Goal: Check status: Check status

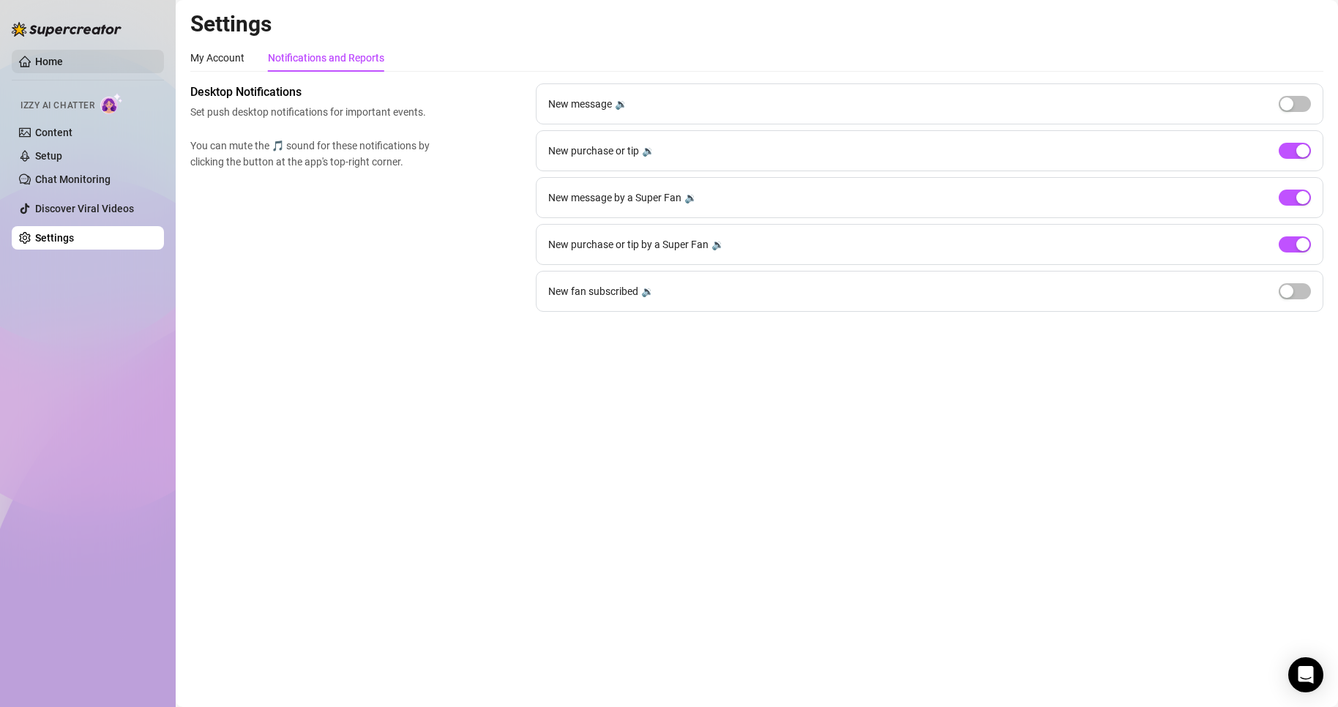
click at [63, 60] on link "Home" at bounding box center [49, 62] width 28 height 12
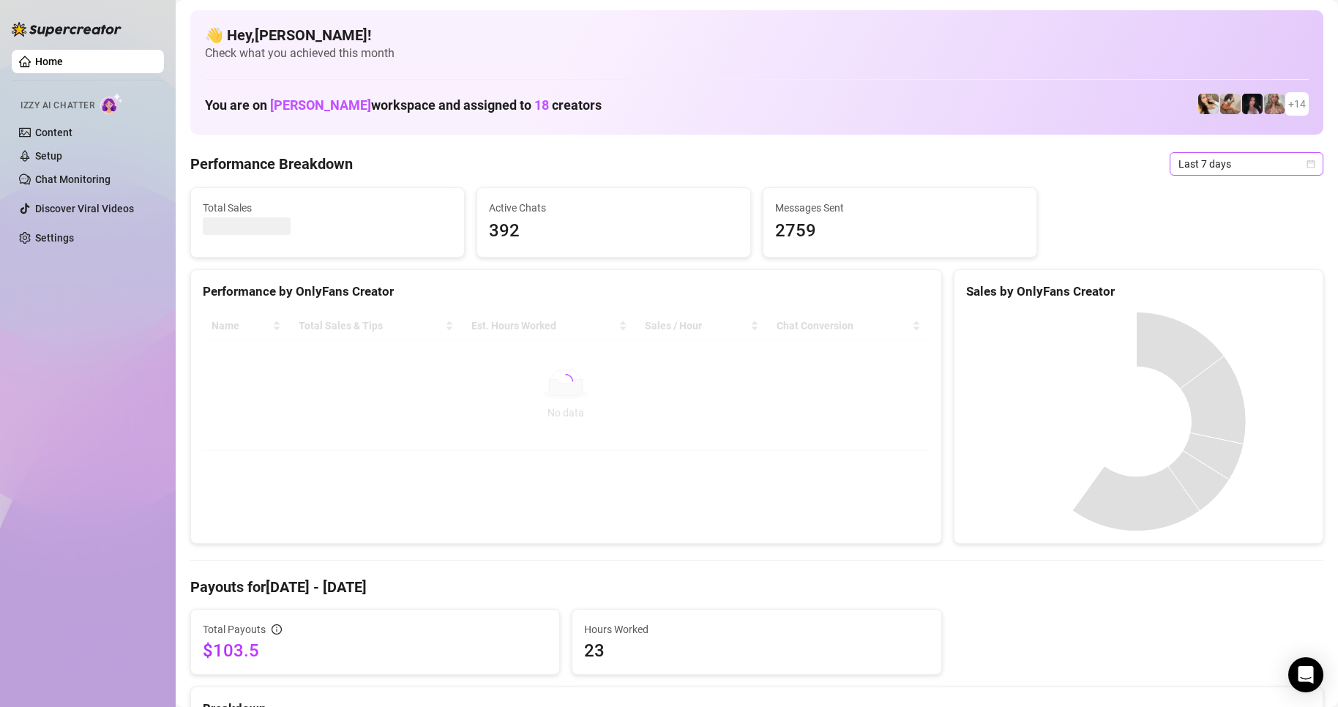
click at [1212, 157] on span "Last 7 days" at bounding box center [1246, 164] width 136 height 22
click at [1206, 286] on div "Custom date" at bounding box center [1234, 287] width 130 height 16
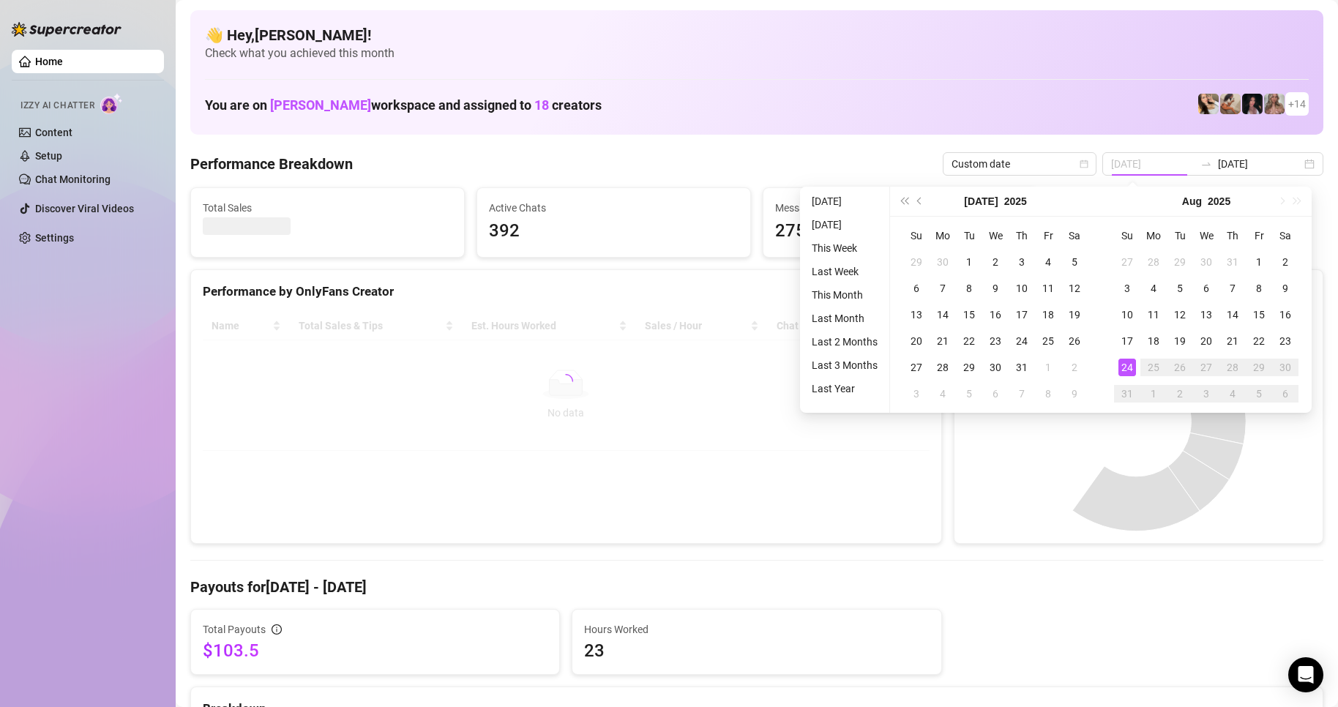
click at [1134, 372] on div "24" at bounding box center [1127, 368] width 18 height 18
type input "[DATE]"
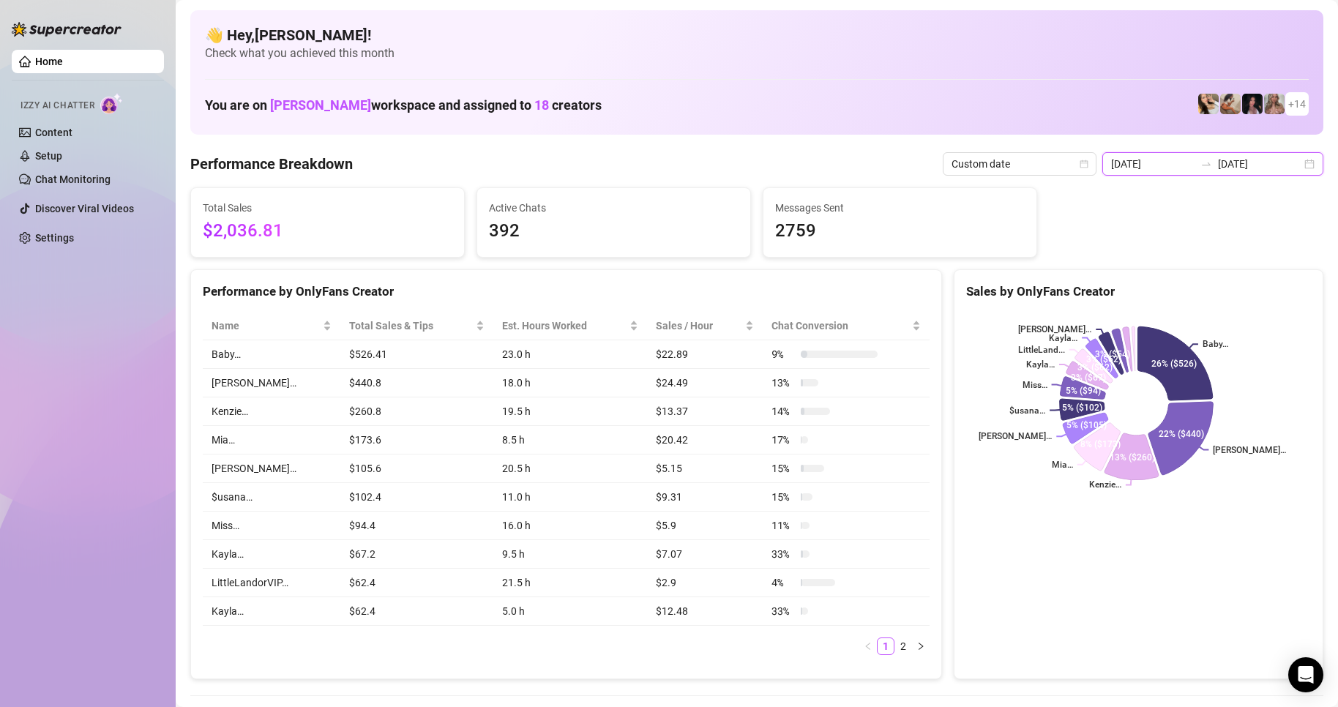
click at [1236, 165] on input "[DATE]" at bounding box center [1259, 164] width 83 height 16
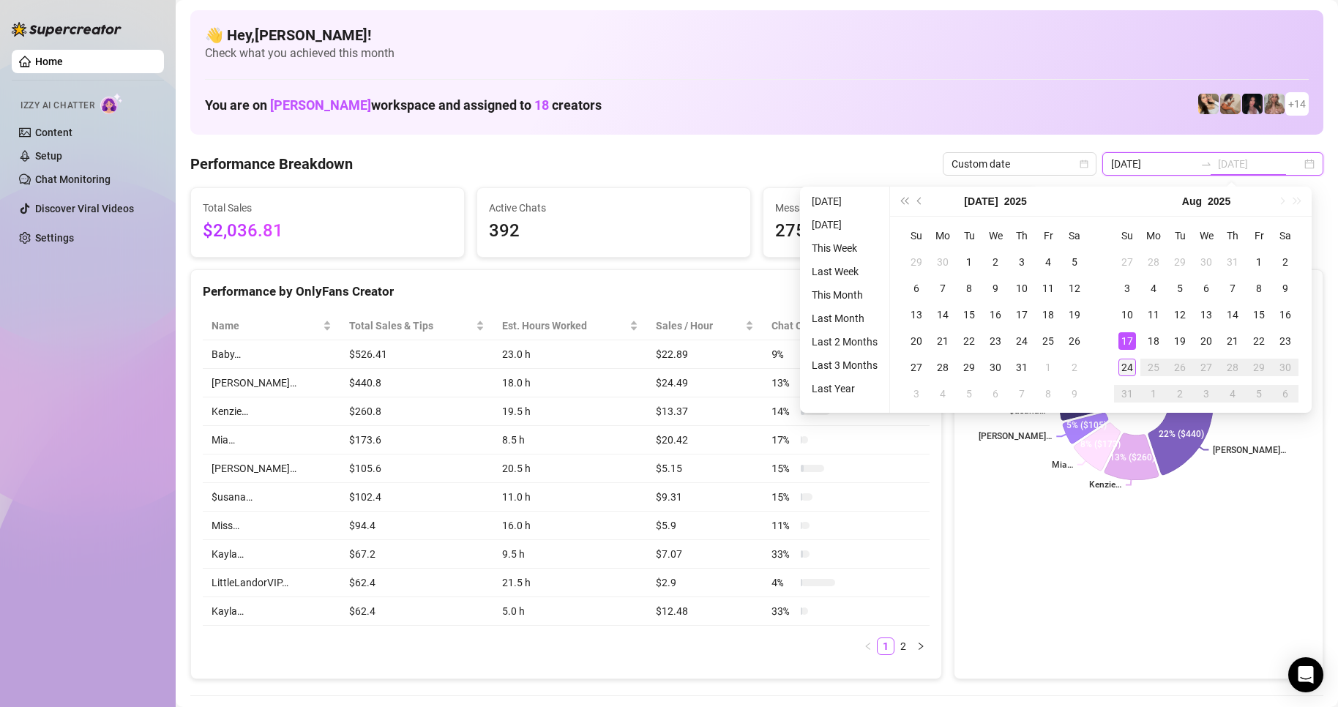
type input "[DATE]"
click at [1132, 365] on div "24" at bounding box center [1127, 368] width 18 height 18
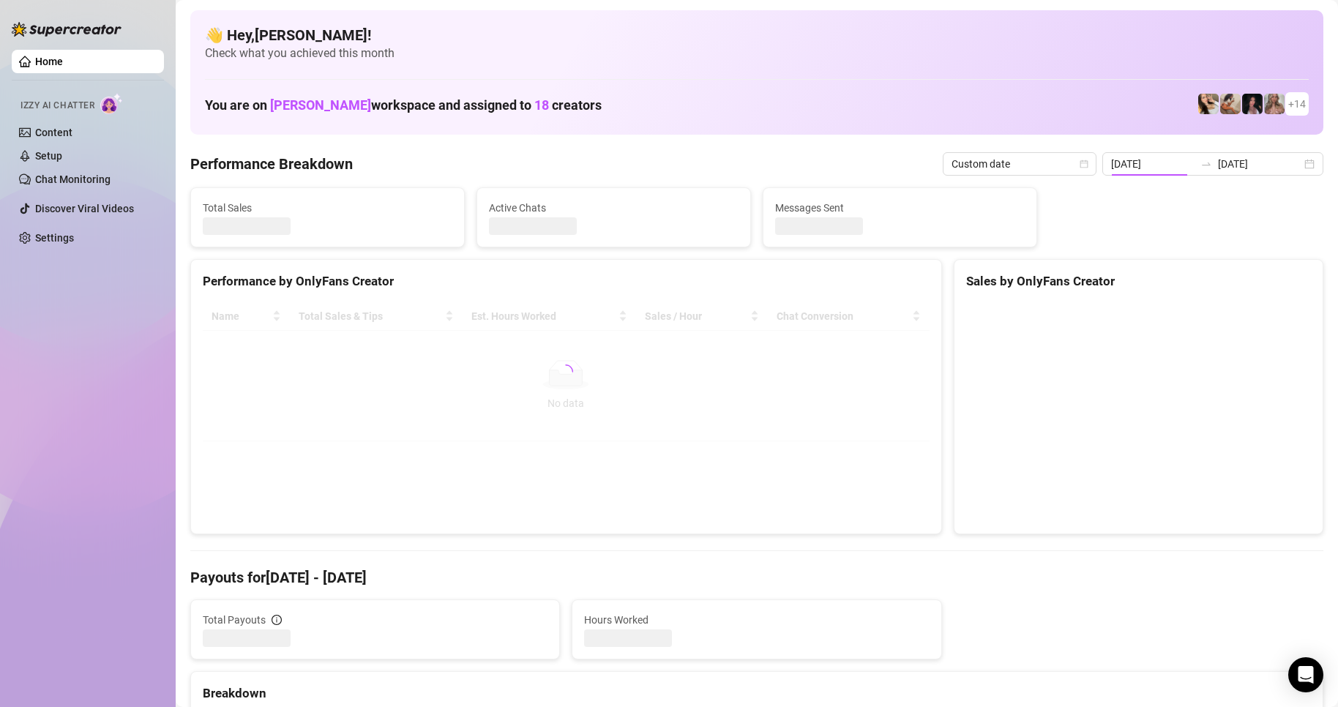
type input "[DATE]"
